Goal: Navigation & Orientation: Find specific page/section

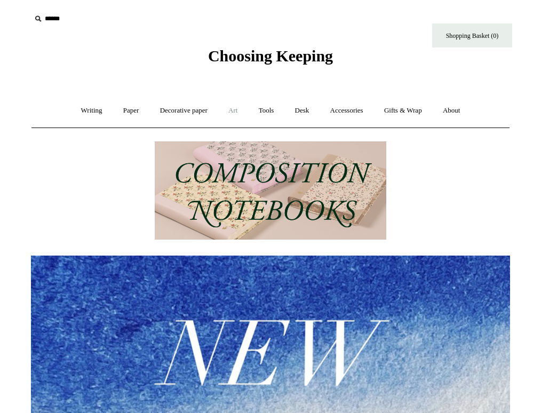
click at [228, 111] on link "Art +" at bounding box center [233, 111] width 28 height 28
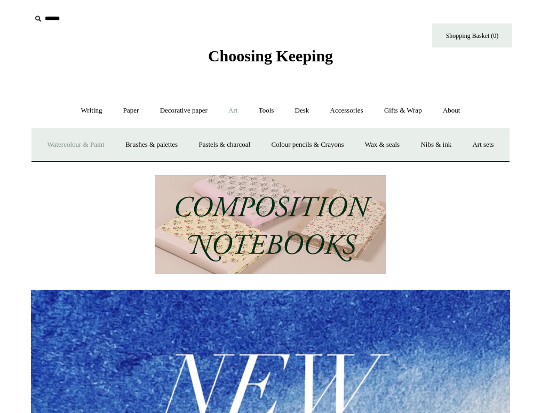
click at [105, 143] on link "Watercolour & Paint" at bounding box center [75, 145] width 76 height 28
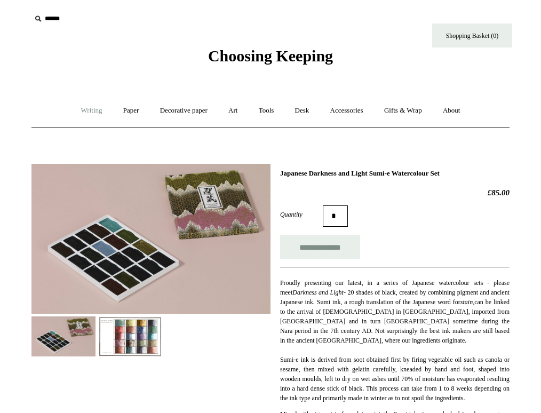
click at [78, 108] on link "Writing +" at bounding box center [92, 111] width 41 height 28
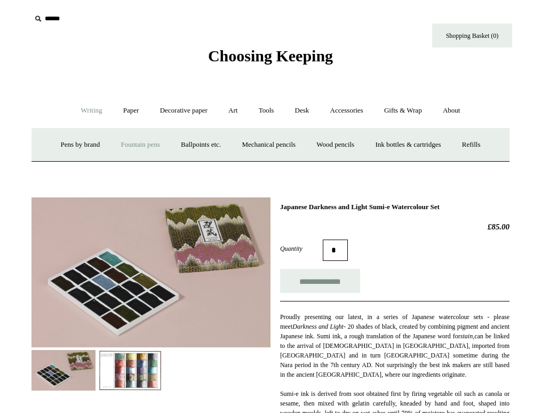
click at [119, 145] on link "Fountain pens +" at bounding box center [140, 145] width 58 height 28
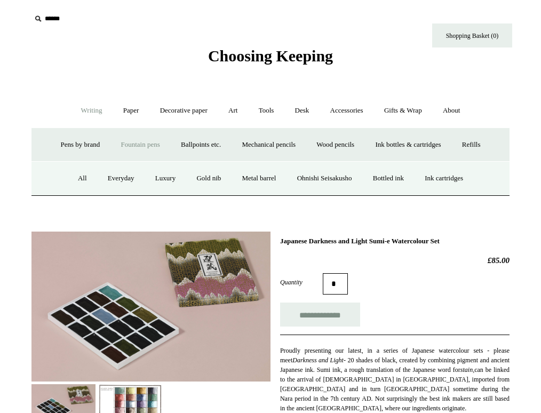
click at [119, 140] on link "Fountain pens -" at bounding box center [140, 145] width 58 height 28
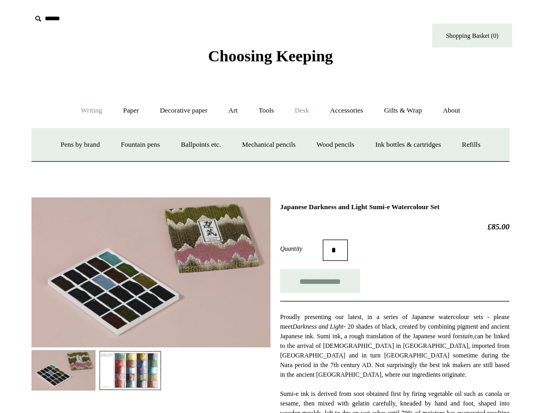
click at [299, 109] on link "Desk +" at bounding box center [303, 111] width 34 height 28
click at [308, 107] on link "Desk -" at bounding box center [303, 111] width 34 height 28
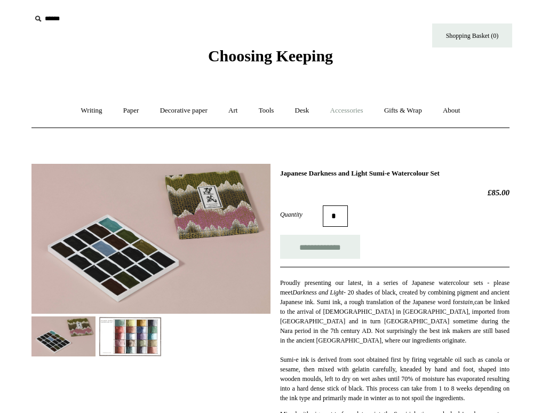
click at [354, 110] on link "Accessories +" at bounding box center [347, 111] width 52 height 28
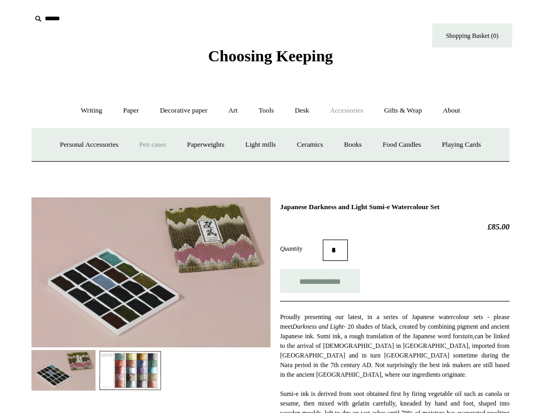
click at [151, 143] on link "Pen cases" at bounding box center [153, 145] width 46 height 28
